Goal: Navigation & Orientation: Go to known website

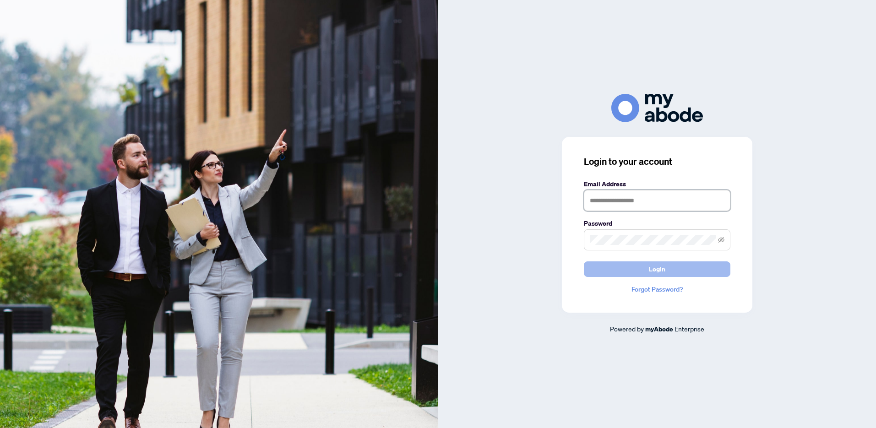
type input "**********"
click at [646, 269] on button "Login" at bounding box center [657, 270] width 147 height 16
